Goal: Information Seeking & Learning: Get advice/opinions

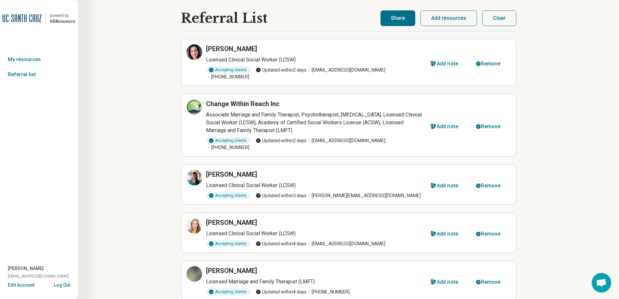
click at [495, 16] on button "Clear" at bounding box center [499, 18] width 34 height 16
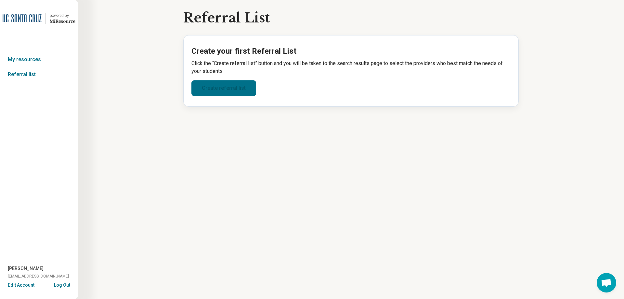
click at [224, 87] on link "Create referral list" at bounding box center [223, 88] width 65 height 16
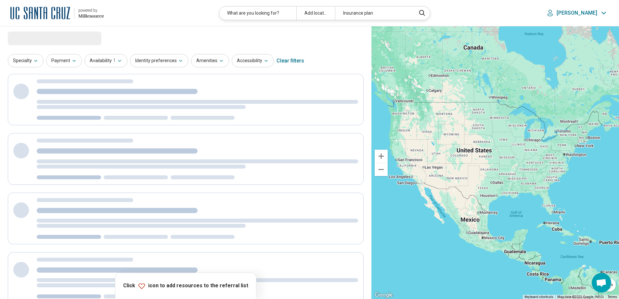
select select "***"
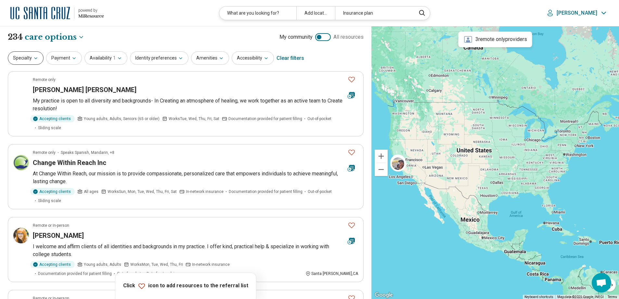
click at [24, 60] on button "Specialty" at bounding box center [26, 57] width 36 height 13
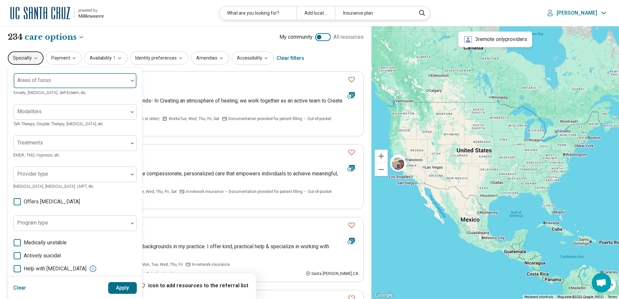
click at [30, 85] on div at bounding box center [70, 83] width 109 height 9
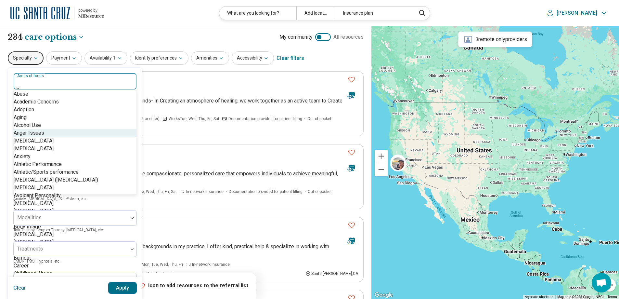
scroll to position [65, 0]
click at [49, 176] on div "[MEDICAL_DATA] ([MEDICAL_DATA])" at bounding box center [56, 180] width 84 height 8
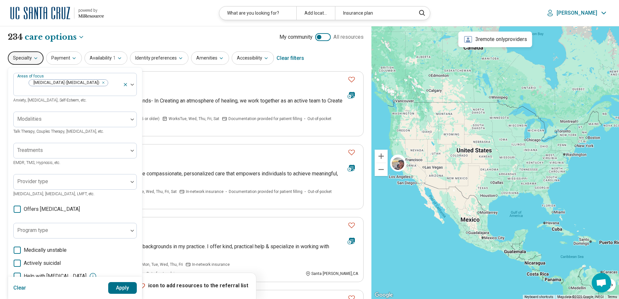
click at [121, 288] on button "Apply" at bounding box center [122, 288] width 29 height 12
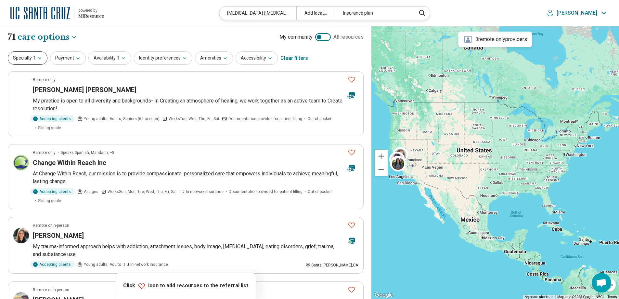
click at [27, 58] on button "Specialty 1" at bounding box center [28, 57] width 40 height 13
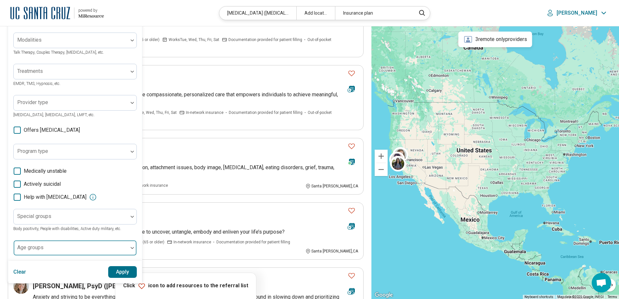
scroll to position [87, 0]
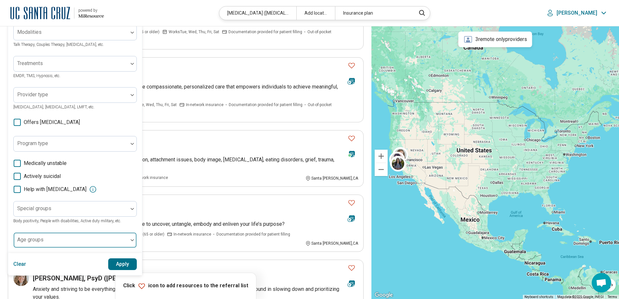
click at [55, 238] on div at bounding box center [70, 242] width 109 height 9
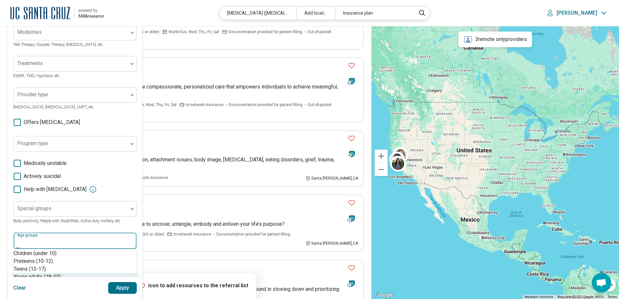
click at [48, 273] on div "Young adults (18-30)" at bounding box center [37, 277] width 47 height 8
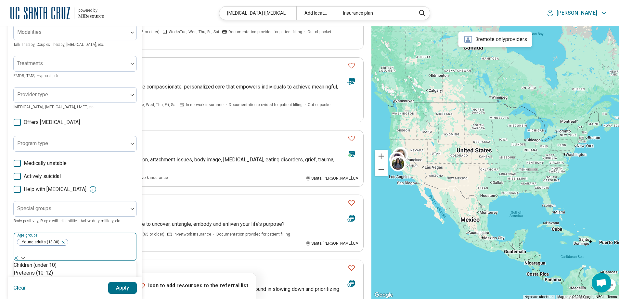
click at [117, 282] on button "Apply" at bounding box center [122, 288] width 29 height 12
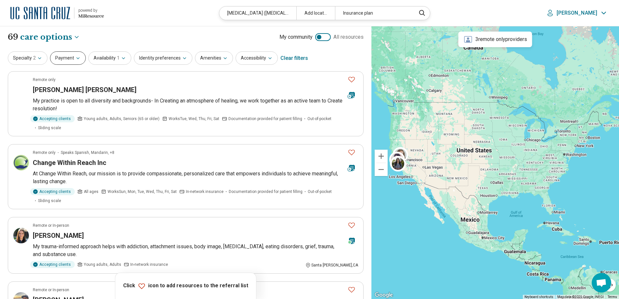
click at [58, 57] on button "Payment" at bounding box center [68, 57] width 36 height 13
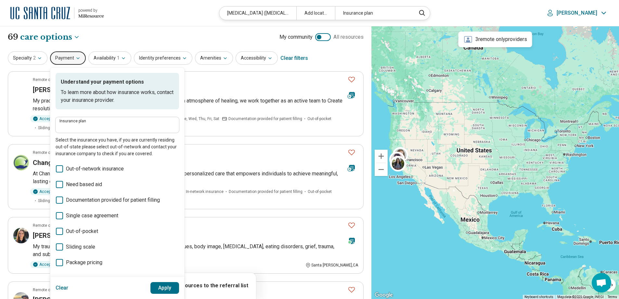
click at [73, 122] on label "Insurance plan" at bounding box center [117, 121] width 116 height 4
click at [73, 123] on input "Insurance plan" at bounding box center [117, 127] width 116 height 8
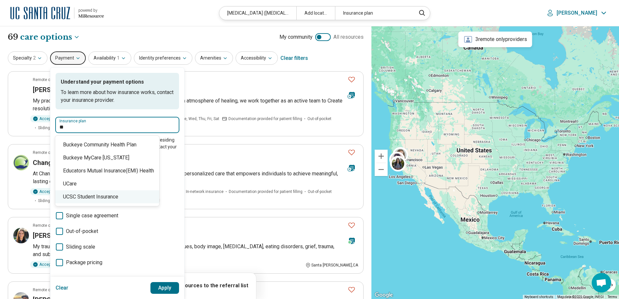
click at [81, 196] on div "UCSC Student Insurance" at bounding box center [107, 196] width 104 height 13
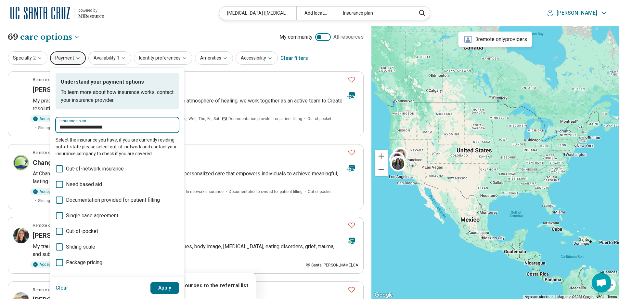
type input "**********"
click at [162, 289] on button "Apply" at bounding box center [164, 288] width 29 height 12
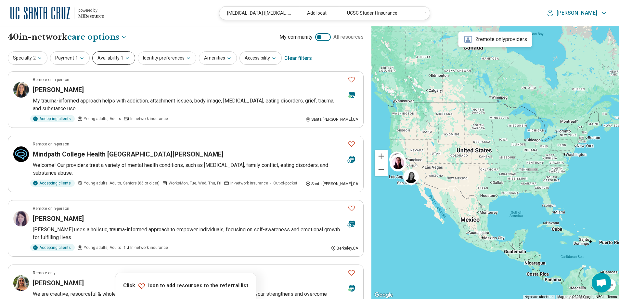
click at [110, 59] on button "Availability 1" at bounding box center [113, 57] width 43 height 13
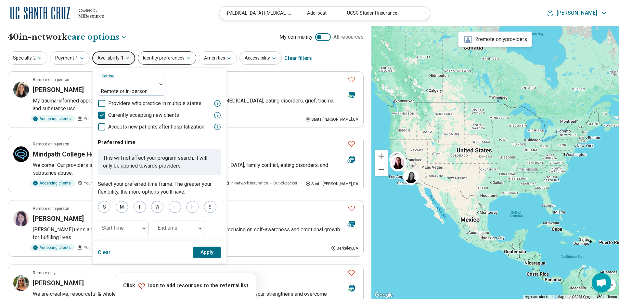
click at [171, 60] on button "Identity preferences" at bounding box center [167, 57] width 58 height 13
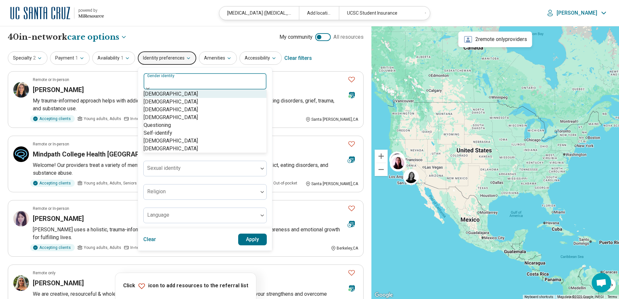
click at [184, 83] on div at bounding box center [205, 82] width 118 height 9
click at [181, 106] on div "[DEMOGRAPHIC_DATA]" at bounding box center [171, 102] width 54 height 8
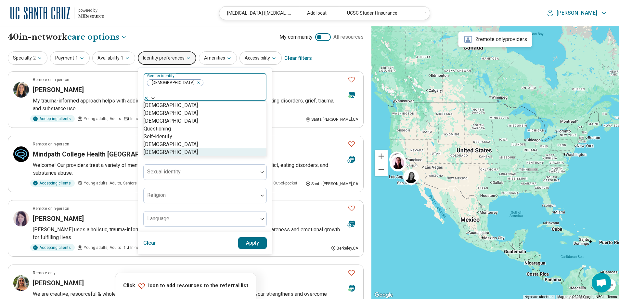
click at [178, 156] on div "[DEMOGRAPHIC_DATA]" at bounding box center [171, 152] width 54 height 8
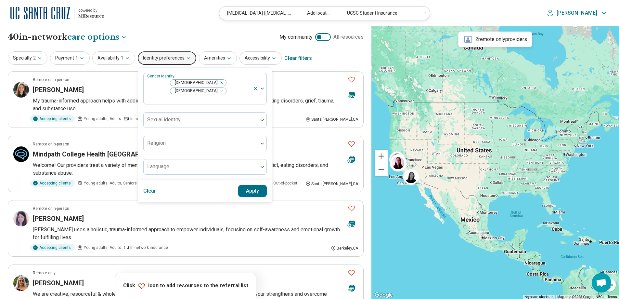
click at [252, 185] on button "Apply" at bounding box center [252, 191] width 29 height 12
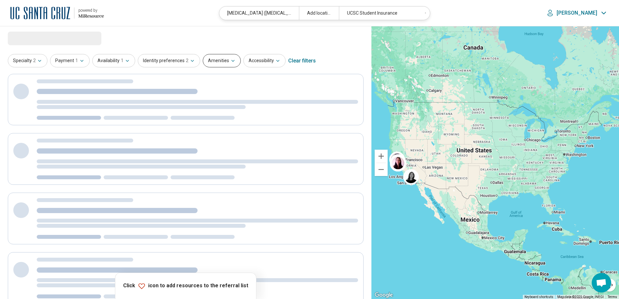
select select "***"
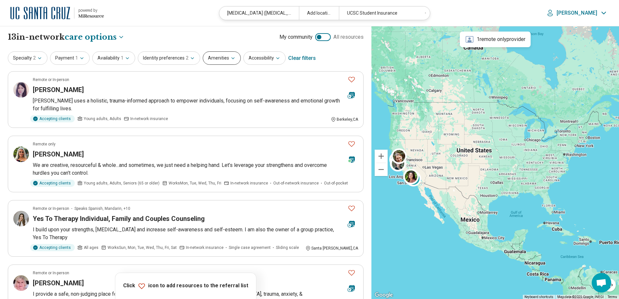
click at [221, 59] on button "Amenities" at bounding box center [222, 57] width 38 height 13
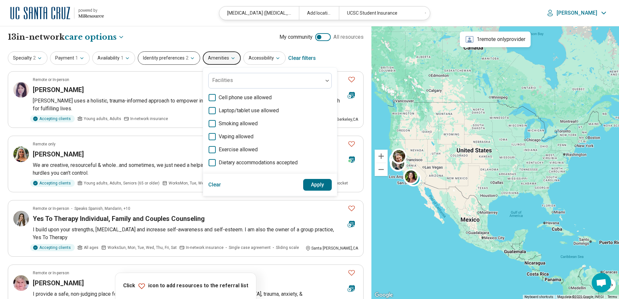
click at [158, 62] on button "Identity preferences 2" at bounding box center [169, 57] width 62 height 13
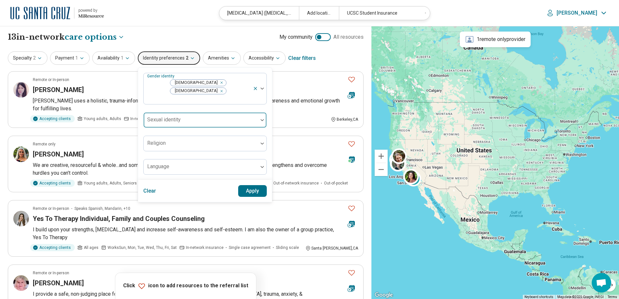
click at [178, 112] on div "Sexual identity" at bounding box center [204, 120] width 123 height 16
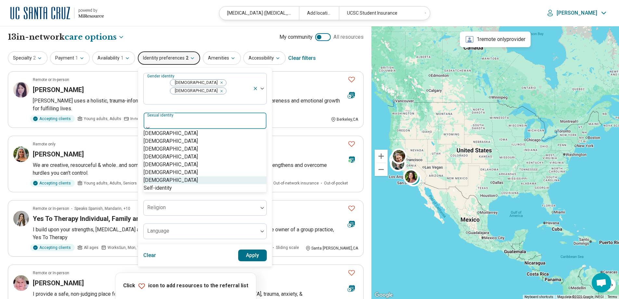
click at [158, 184] on div "[DEMOGRAPHIC_DATA]" at bounding box center [171, 180] width 54 height 8
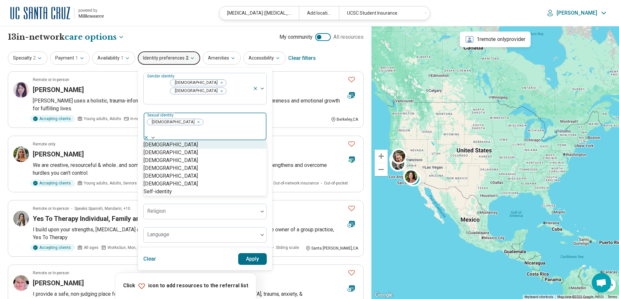
click at [263, 135] on div at bounding box center [205, 137] width 123 height 5
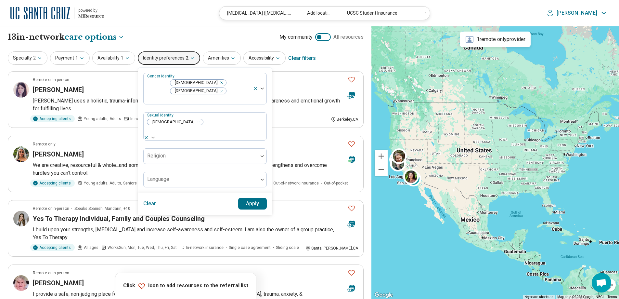
click at [247, 198] on button "Apply" at bounding box center [252, 204] width 29 height 12
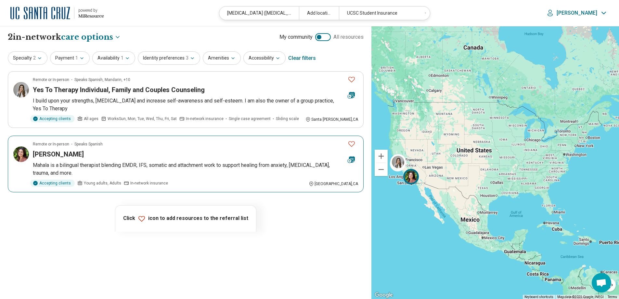
click at [352, 144] on icon "Favorite" at bounding box center [352, 144] width 8 height 8
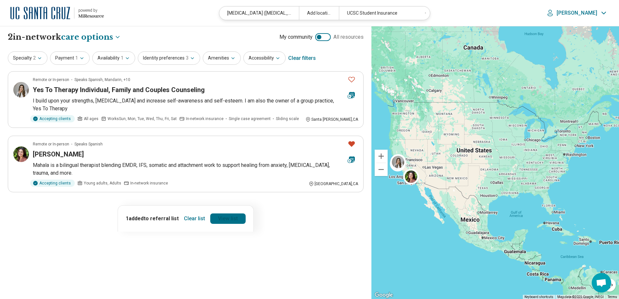
click at [223, 217] on link "View list" at bounding box center [227, 218] width 35 height 10
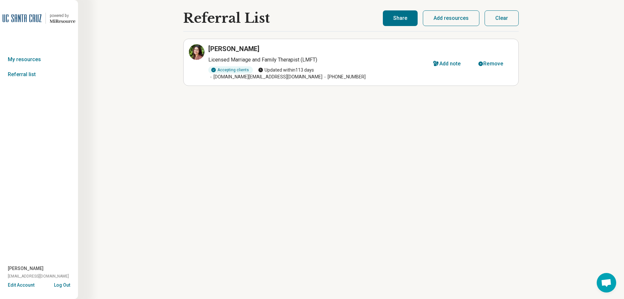
click at [403, 19] on button "Share" at bounding box center [400, 18] width 35 height 16
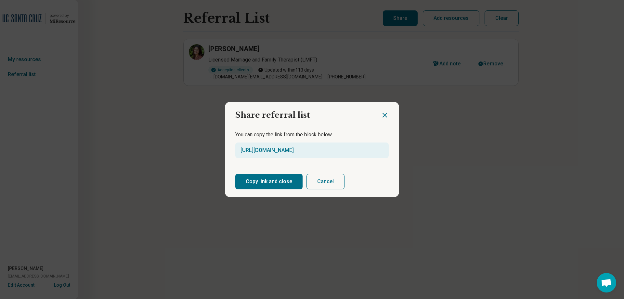
click at [274, 182] on button "Copy link and close" at bounding box center [268, 181] width 67 height 16
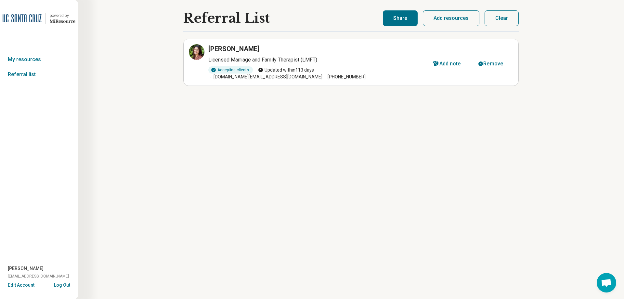
click at [455, 23] on button "Add resources" at bounding box center [451, 18] width 57 height 16
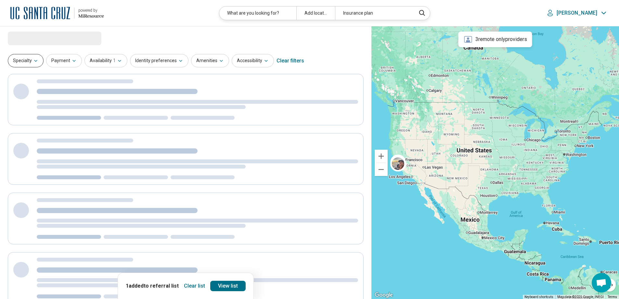
click at [30, 62] on button "Specialty" at bounding box center [26, 60] width 36 height 13
select select "***"
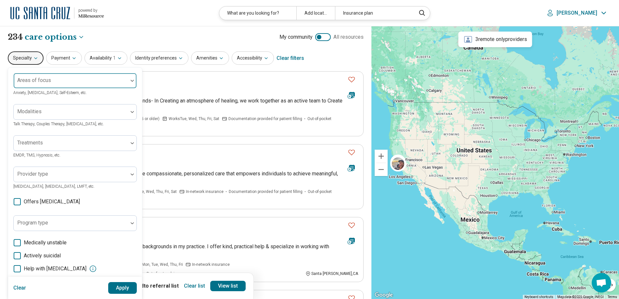
click at [24, 85] on div at bounding box center [70, 83] width 109 height 9
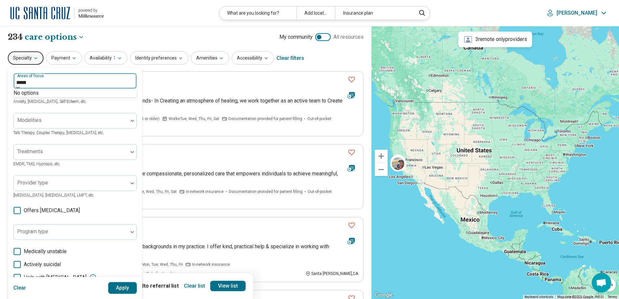
type input "*****"
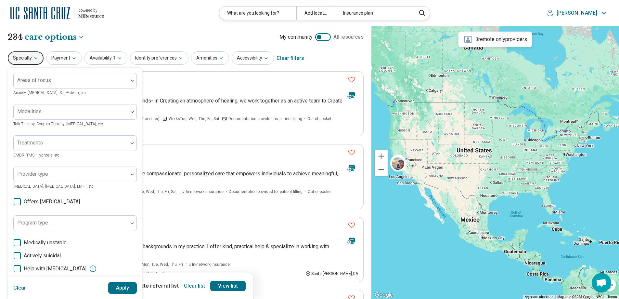
click at [23, 59] on button "Specialty" at bounding box center [26, 57] width 36 height 13
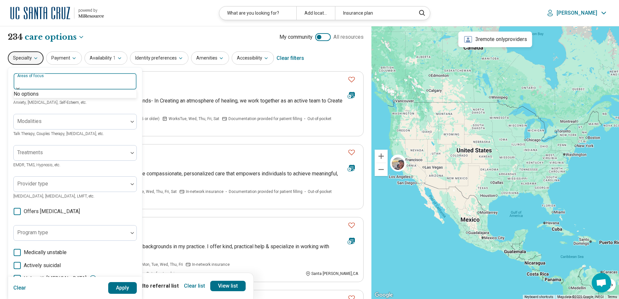
click at [26, 78] on label "Areas of focus" at bounding box center [31, 75] width 28 height 5
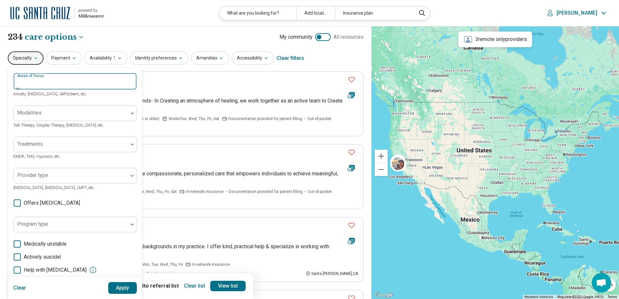
click at [26, 78] on label "Areas of focus" at bounding box center [31, 75] width 28 height 5
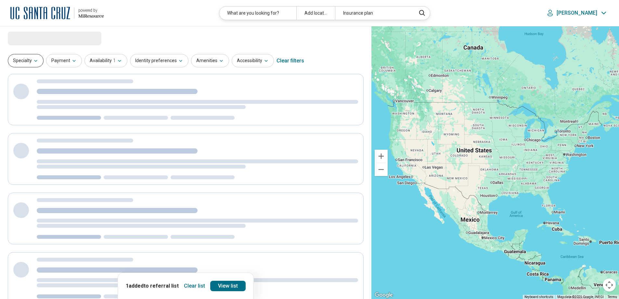
select select "***"
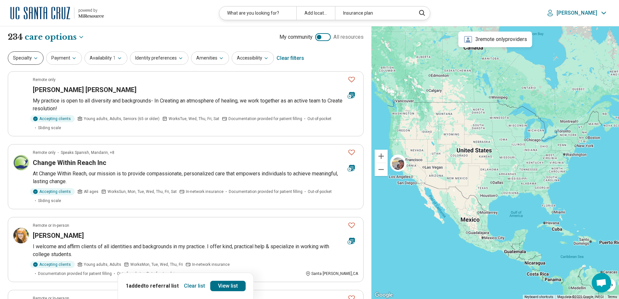
click at [24, 61] on button "Specialty" at bounding box center [26, 57] width 36 height 13
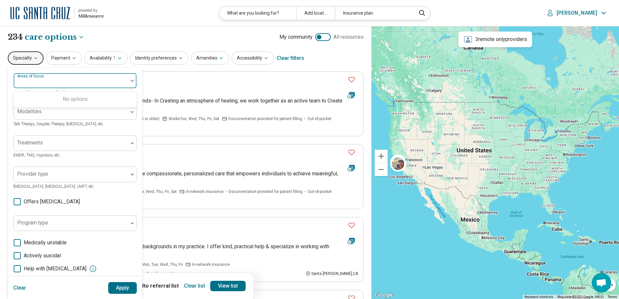
click at [28, 84] on div at bounding box center [70, 83] width 109 height 9
type input "*********"
click button "Apply" at bounding box center [122, 288] width 29 height 12
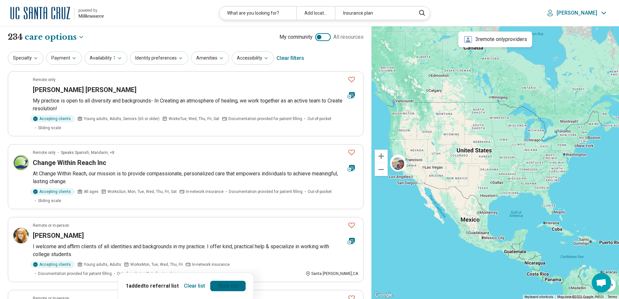
click at [229, 284] on link "View list" at bounding box center [227, 285] width 35 height 10
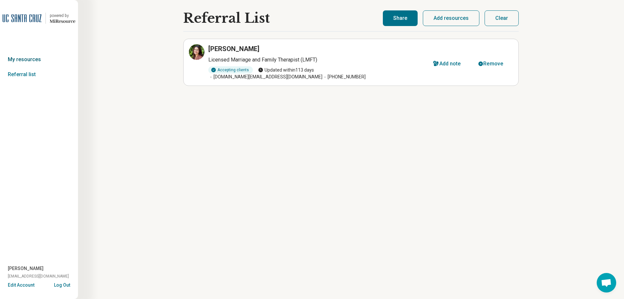
click at [19, 59] on link "My resources" at bounding box center [39, 59] width 78 height 15
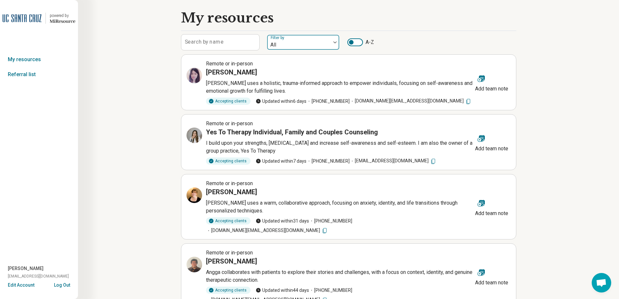
click at [280, 36] on label "Filter by" at bounding box center [278, 37] width 15 height 5
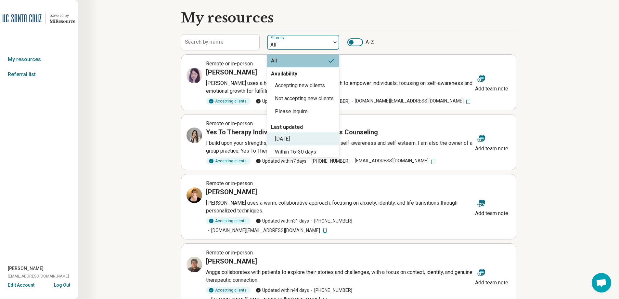
click at [290, 143] on div "Within 15 days" at bounding box center [282, 139] width 15 height 8
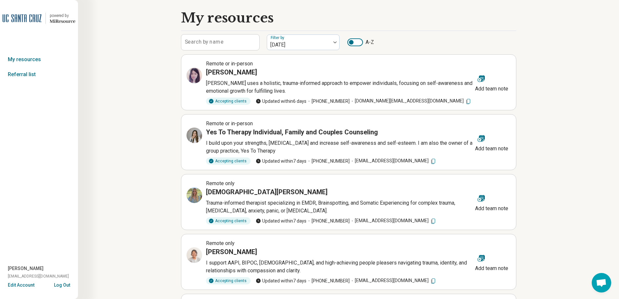
click at [19, 18] on img at bounding box center [22, 18] width 39 height 16
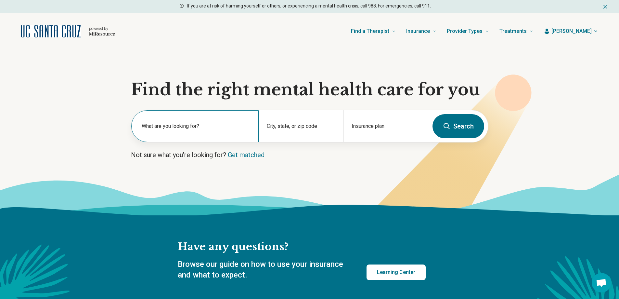
click at [223, 125] on label "What are you looking for?" at bounding box center [196, 126] width 109 height 8
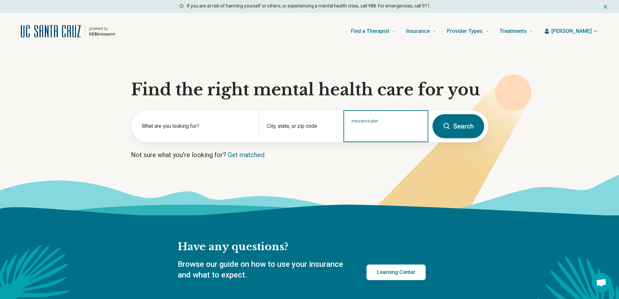
click at [375, 128] on input "Insurance plan" at bounding box center [386, 130] width 69 height 8
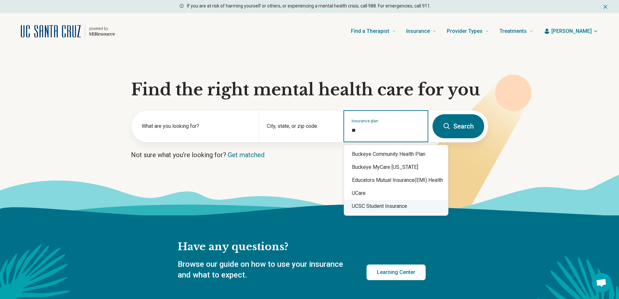
click at [378, 206] on div "UCSC Student Insurance" at bounding box center [396, 205] width 104 height 13
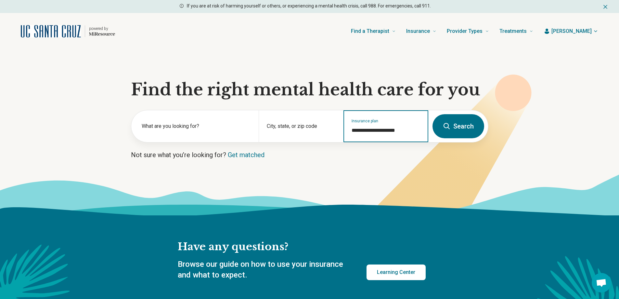
type input "**********"
click at [468, 123] on button "Search" at bounding box center [458, 126] width 52 height 24
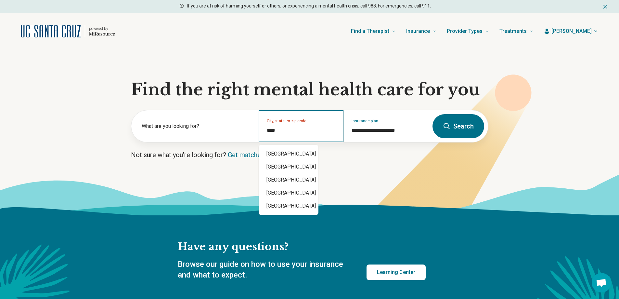
type input "*****"
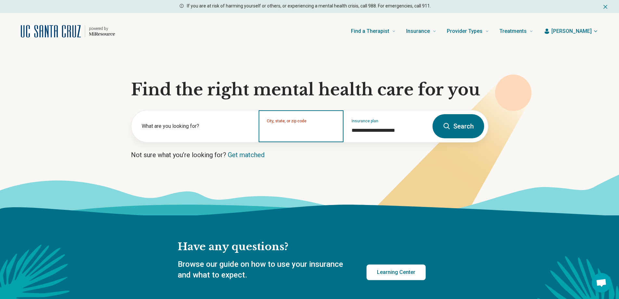
click at [287, 132] on input "City, state, or zip code" at bounding box center [301, 130] width 69 height 8
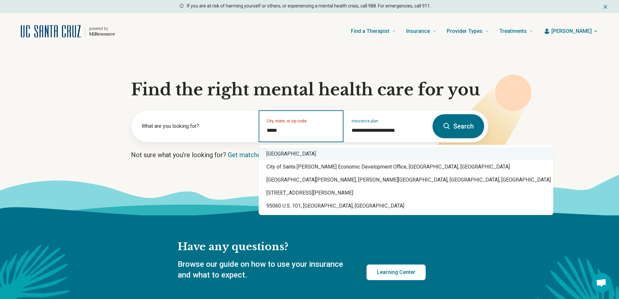
click at [288, 154] on div "Santa Cruz, CA 95060" at bounding box center [406, 153] width 295 height 13
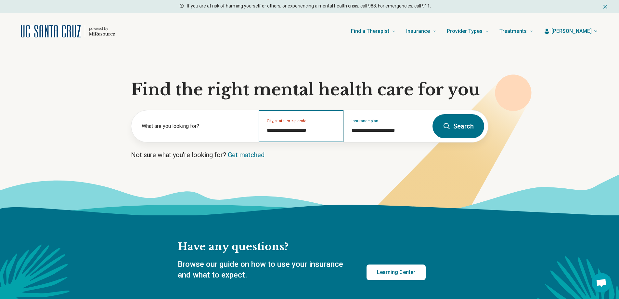
type input "**********"
click at [454, 131] on button "Search" at bounding box center [458, 126] width 52 height 24
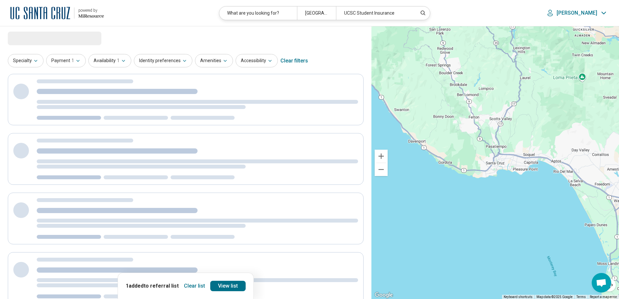
select select "***"
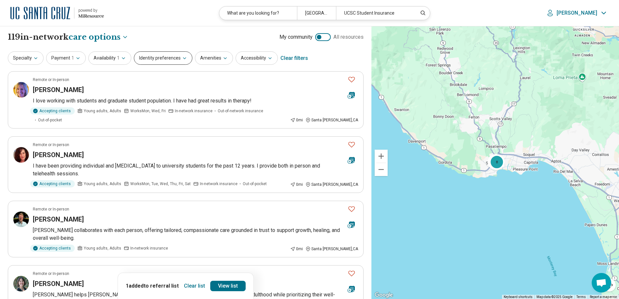
click at [153, 57] on button "Identity preferences" at bounding box center [163, 57] width 58 height 13
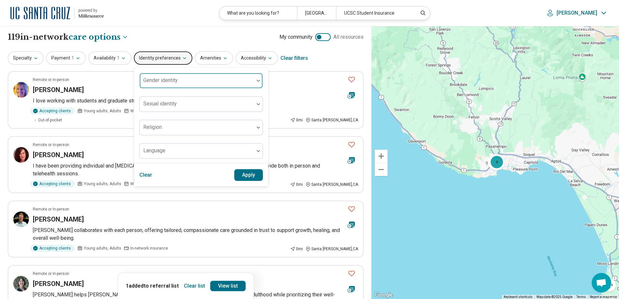
click at [156, 81] on div "Gender identity" at bounding box center [200, 81] width 123 height 16
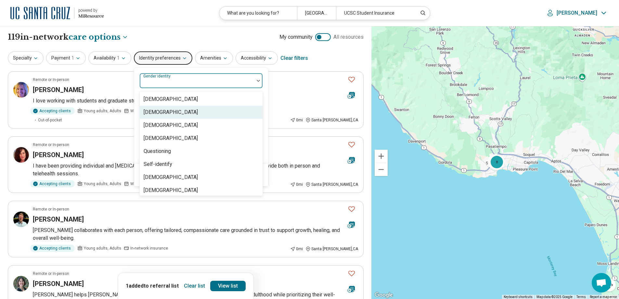
click at [161, 112] on div "[DEMOGRAPHIC_DATA]" at bounding box center [171, 112] width 54 height 8
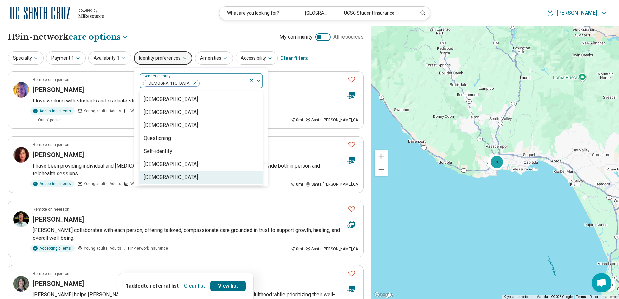
click at [169, 177] on div "[DEMOGRAPHIC_DATA]" at bounding box center [171, 177] width 54 height 8
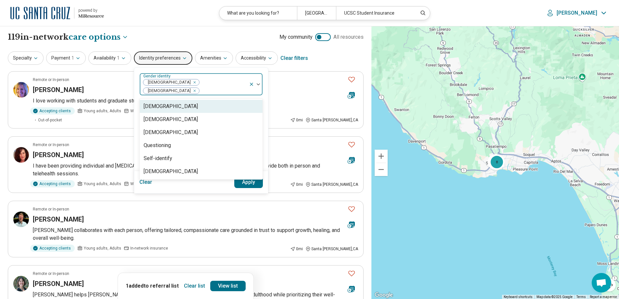
click at [132, 10] on header "powered by Miresource logo What are you looking for? Santa Cruz, CA 95060 UCSC …" at bounding box center [309, 13] width 619 height 26
